Goal: Check status: Check status

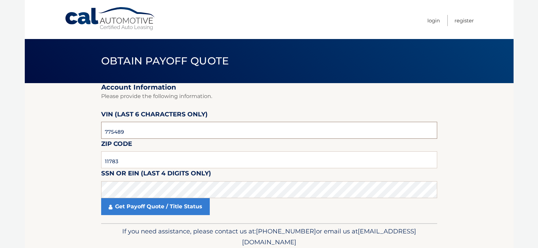
drag, startPoint x: 137, startPoint y: 130, endPoint x: 78, endPoint y: 134, distance: 58.2
click at [78, 134] on section "Account Information Please provide the following information. [PERSON_NAME] (la…" at bounding box center [269, 153] width 489 height 140
type input "010508"
drag, startPoint x: 122, startPoint y: 161, endPoint x: 95, endPoint y: 163, distance: 26.6
click at [95, 163] on section "Account Information Please provide the following information. [PERSON_NAME] (la…" at bounding box center [269, 153] width 489 height 140
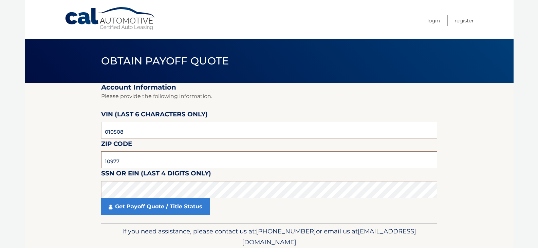
type input "10977"
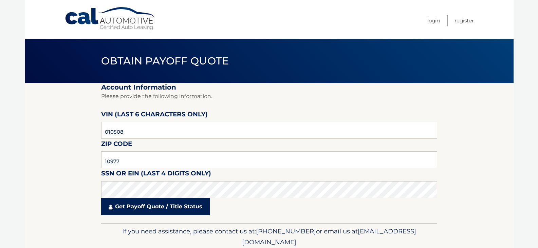
click at [148, 209] on link "Get Payoff Quote / Title Status" at bounding box center [155, 206] width 109 height 17
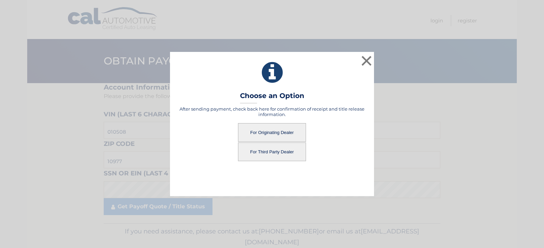
click at [271, 135] on button "For Originating Dealer" at bounding box center [272, 132] width 68 height 19
click at [268, 132] on button "For Originating Dealer" at bounding box center [272, 132] width 68 height 19
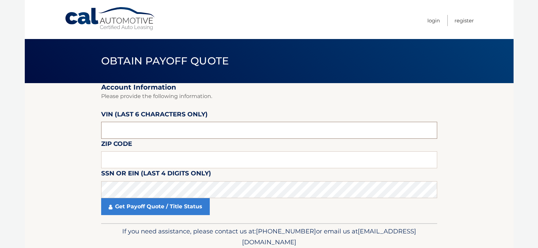
click at [123, 134] on input "text" at bounding box center [269, 130] width 336 height 17
type input "010508"
click at [141, 155] on input "text" at bounding box center [269, 160] width 336 height 17
type input "10977"
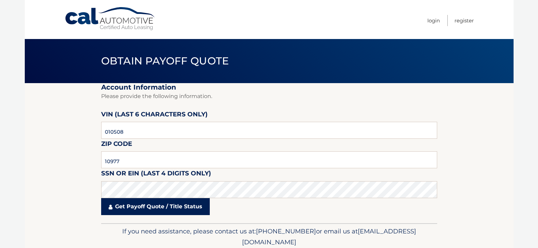
click at [162, 208] on link "Get Payoff Quote / Title Status" at bounding box center [155, 206] width 109 height 17
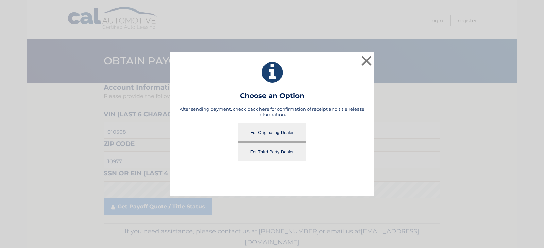
click at [263, 130] on button "For Originating Dealer" at bounding box center [272, 132] width 68 height 19
click at [280, 136] on button "For Originating Dealer" at bounding box center [272, 132] width 68 height 19
